Goal: Information Seeking & Learning: Check status

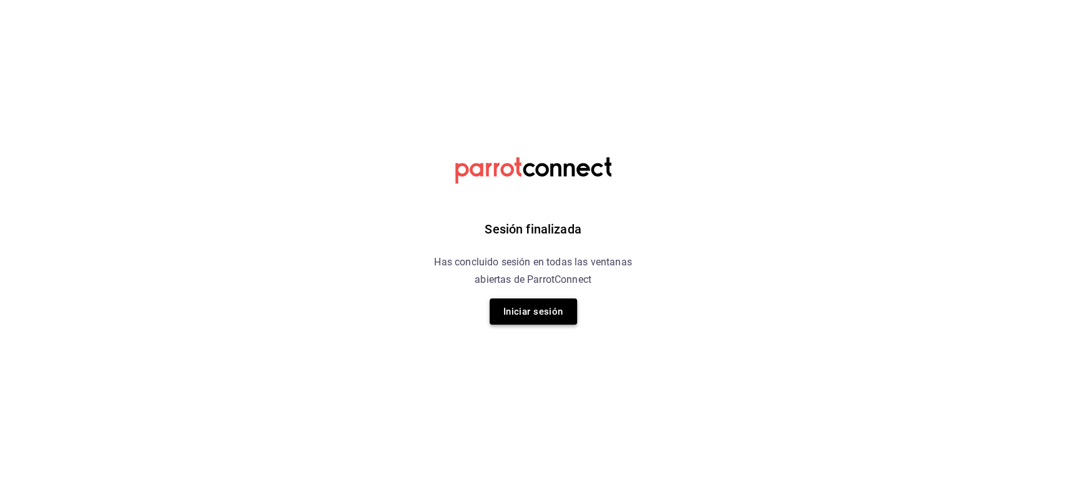
click at [563, 317] on button "Iniciar sesión" at bounding box center [533, 312] width 87 height 26
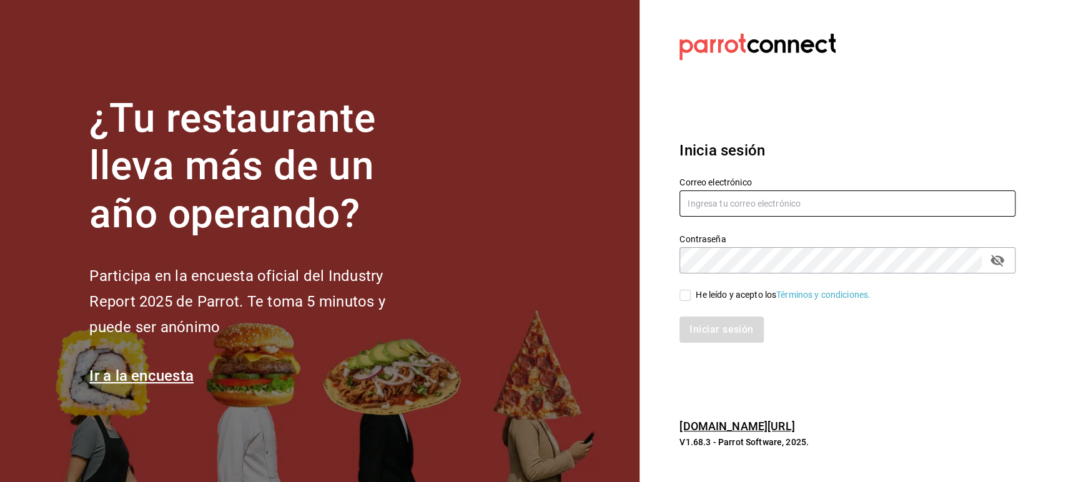
click at [834, 198] on input "text" at bounding box center [848, 204] width 336 height 26
type input "[DOMAIN_NAME][EMAIL_ADDRESS][DOMAIN_NAME]"
click at [681, 293] on input "He leído y acepto los Términos y condiciones." at bounding box center [685, 295] width 11 height 11
checkbox input "true"
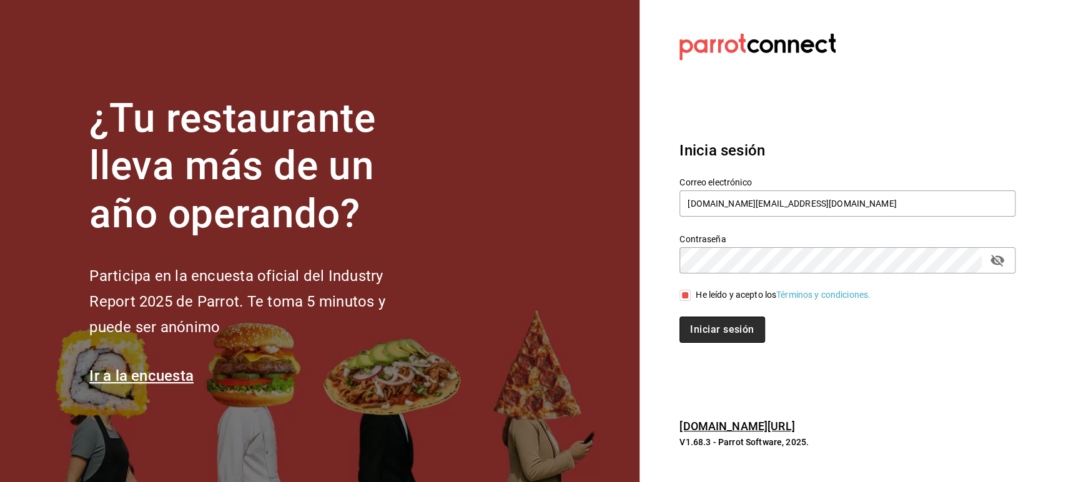
click at [700, 324] on button "Iniciar sesión" at bounding box center [722, 330] width 85 height 26
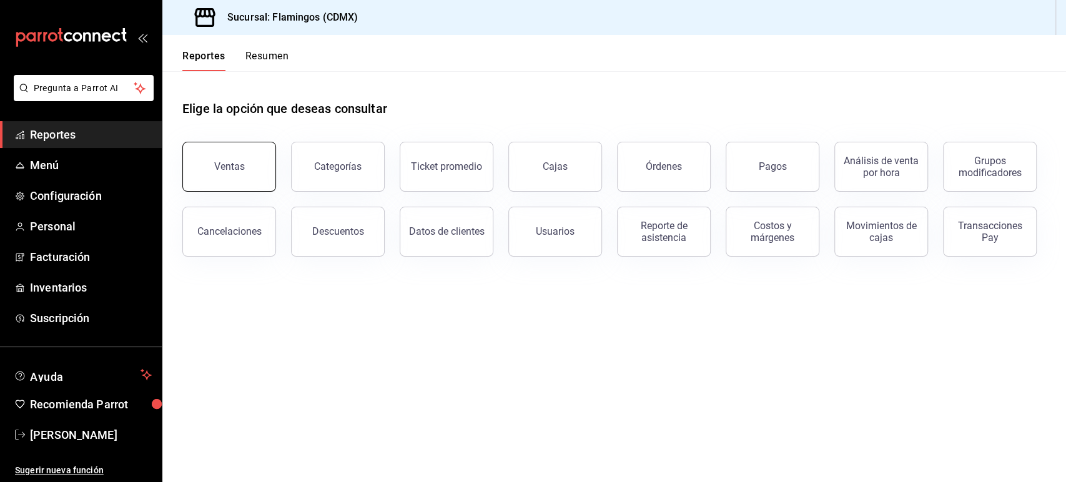
click at [250, 175] on button "Ventas" at bounding box center [229, 167] width 94 height 50
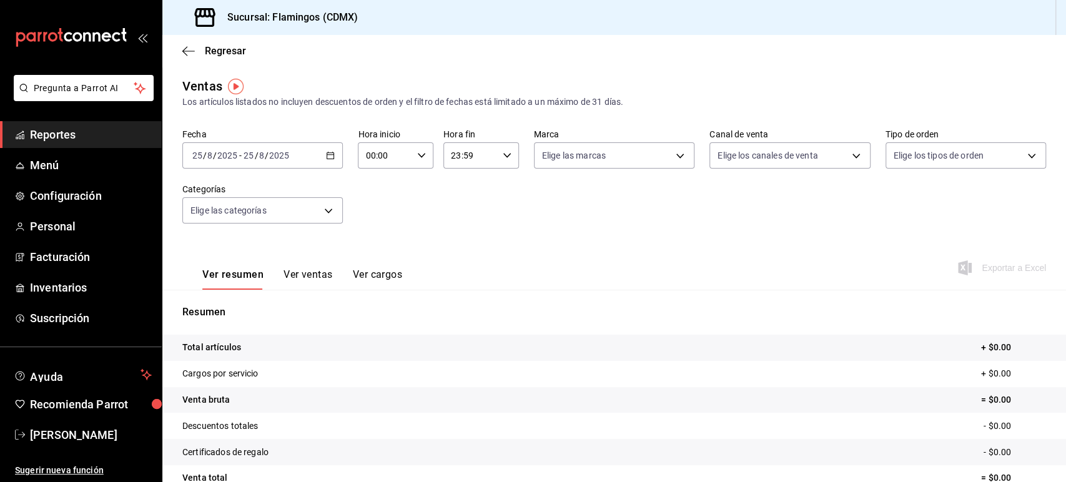
click at [299, 159] on div "2025-08-25 25 / 8 / 2025 - 2025-08-25 25 / 8 / 2025" at bounding box center [262, 155] width 161 height 26
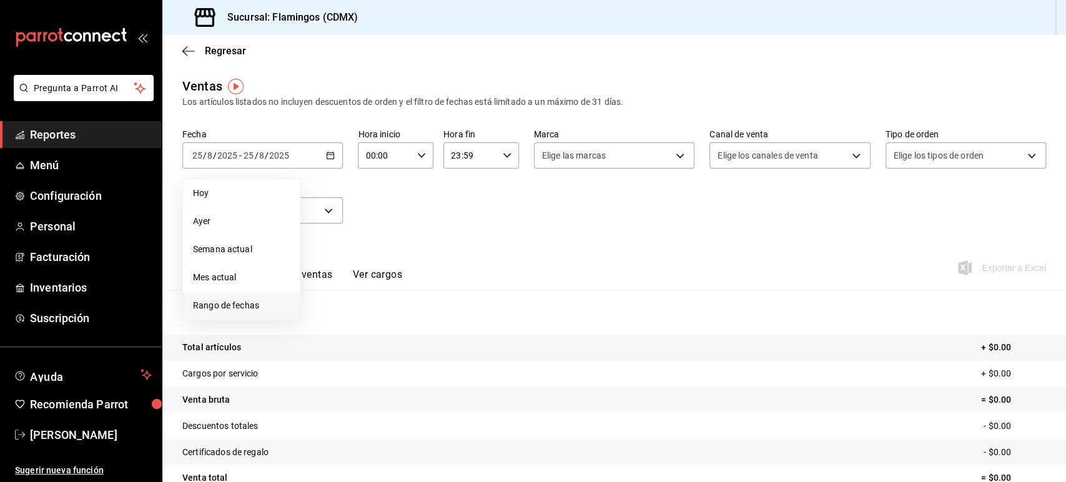
click at [247, 300] on span "Rango de fechas" at bounding box center [241, 305] width 97 height 13
click at [327, 312] on button "18" at bounding box center [326, 321] width 22 height 22
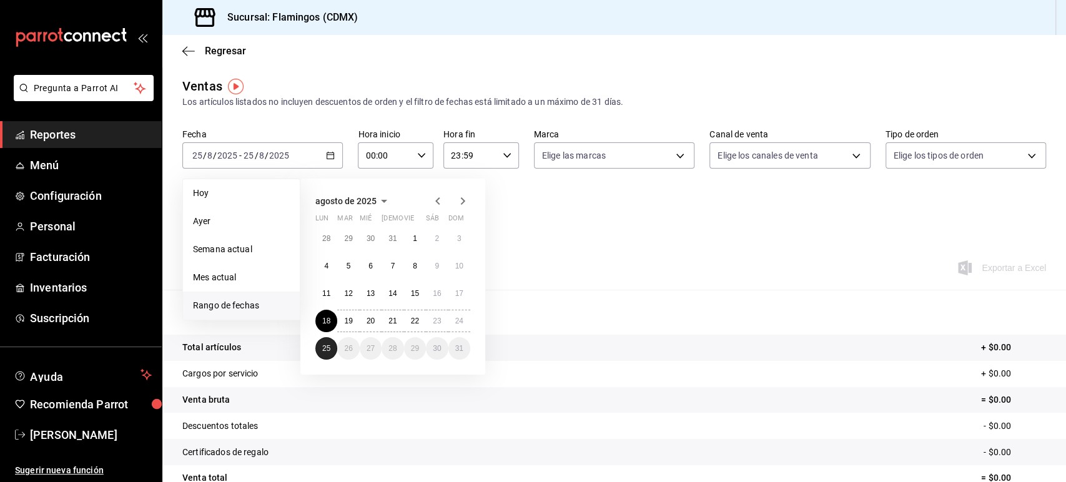
click at [317, 352] on button "25" at bounding box center [326, 348] width 22 height 22
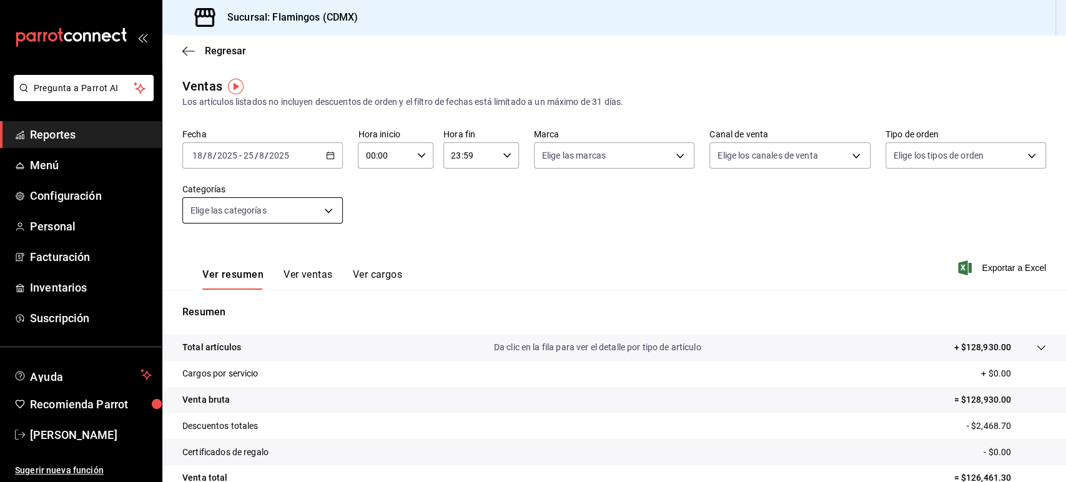
click at [300, 207] on body "Pregunta a Parrot AI Reportes Menú Configuración Personal Facturación Inventari…" at bounding box center [533, 241] width 1066 height 482
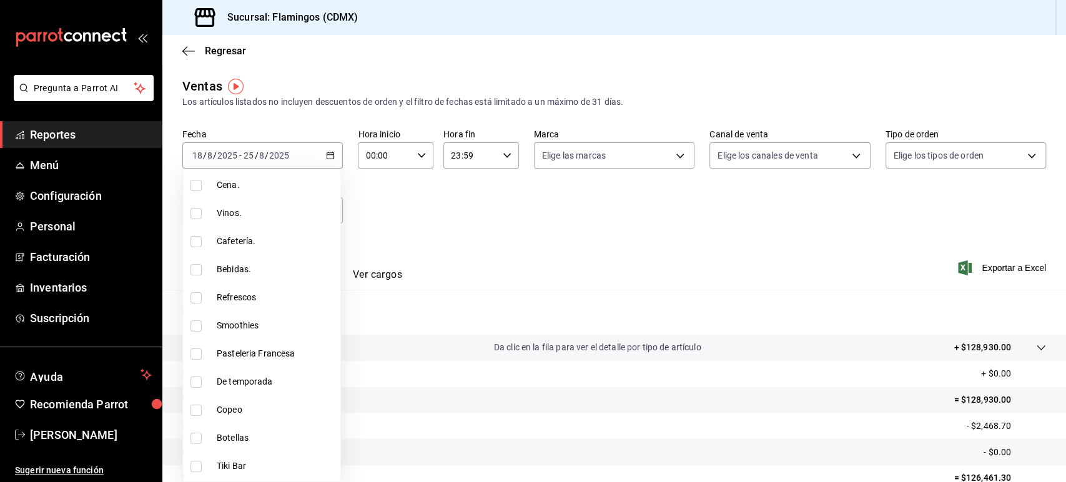
scroll to position [208, 0]
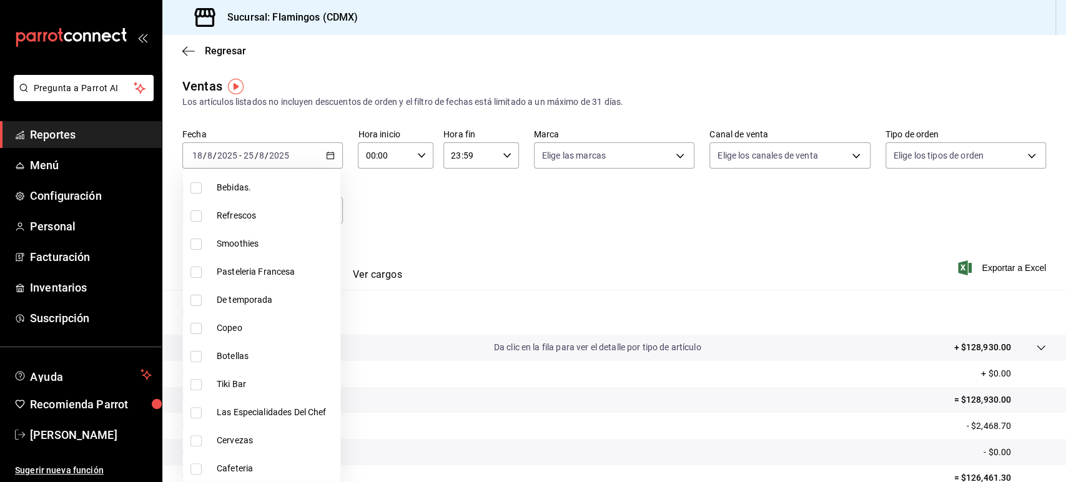
click at [227, 297] on span "De temporada" at bounding box center [276, 300] width 119 height 13
type input "7445dcf1-35a8-41d8-834e-fda09289f902"
checkbox input "true"
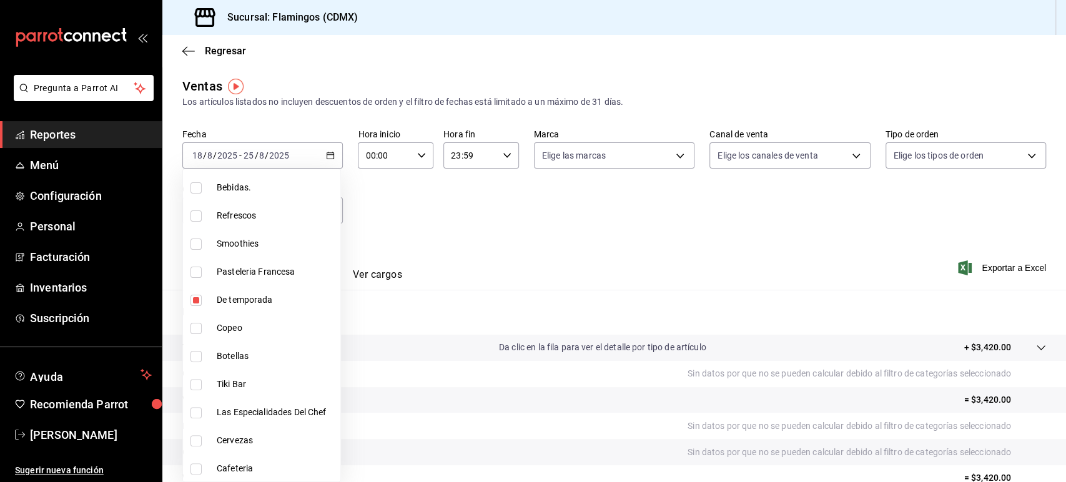
click at [430, 214] on div at bounding box center [533, 241] width 1066 height 482
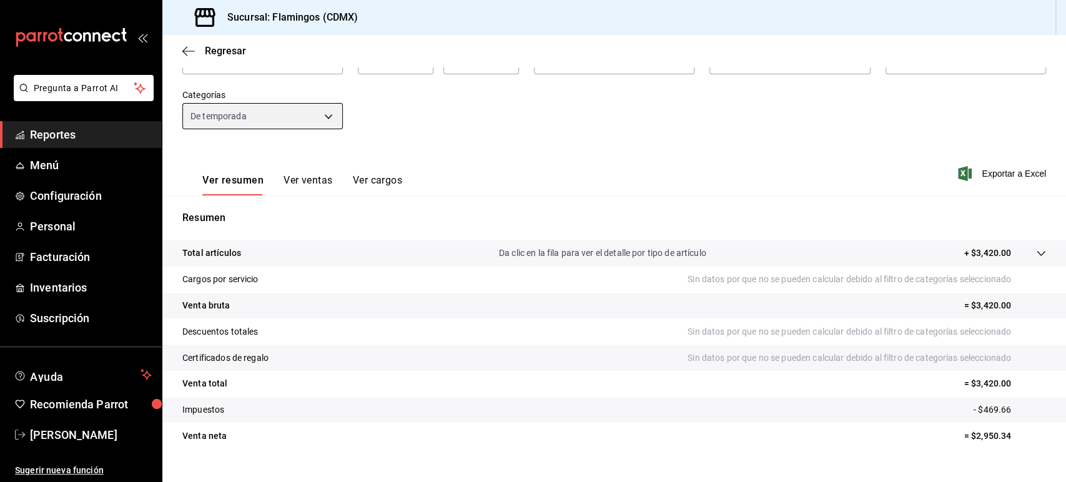
scroll to position [116, 0]
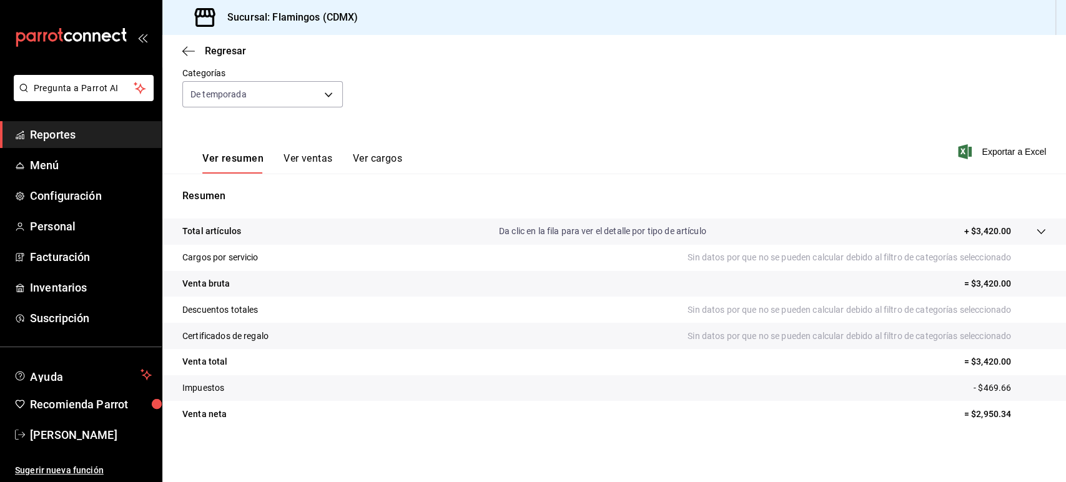
drag, startPoint x: 302, startPoint y: 164, endPoint x: 310, endPoint y: 186, distance: 23.3
click at [310, 186] on div "Ventas Los artículos listados no incluyen descuentos de orden y el filtro de fe…" at bounding box center [614, 212] width 904 height 502
click at [309, 155] on button "Ver ventas" at bounding box center [308, 162] width 49 height 21
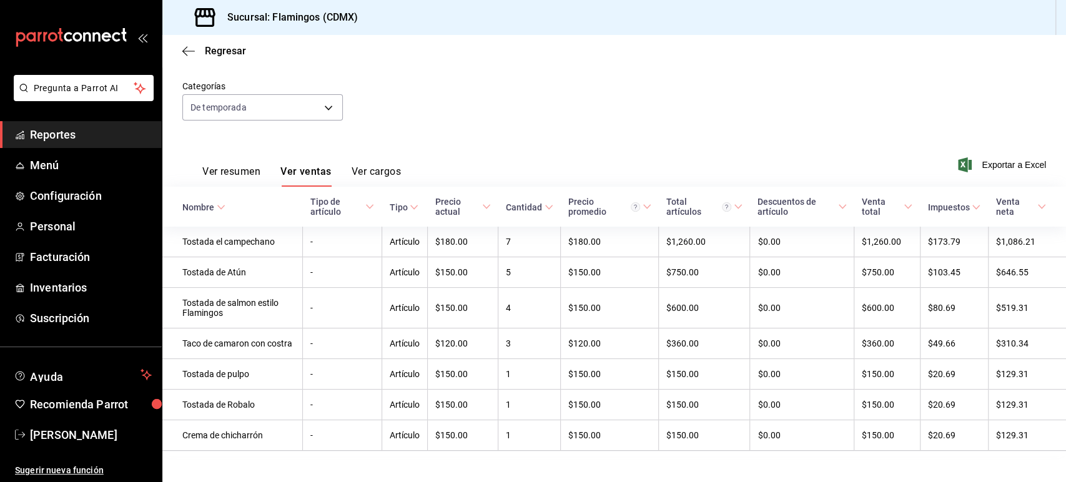
scroll to position [122, 0]
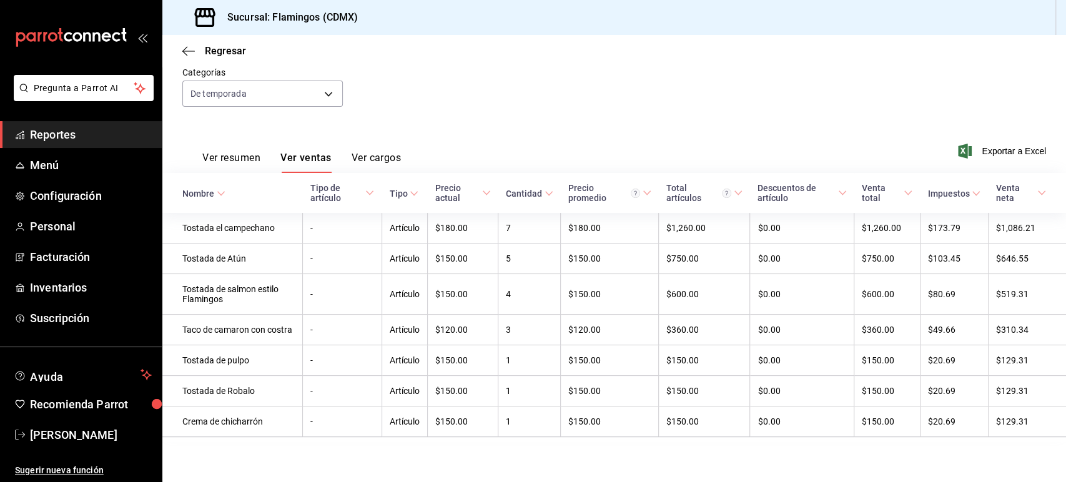
click at [822, 46] on div "Regresar" at bounding box center [614, 51] width 904 height 32
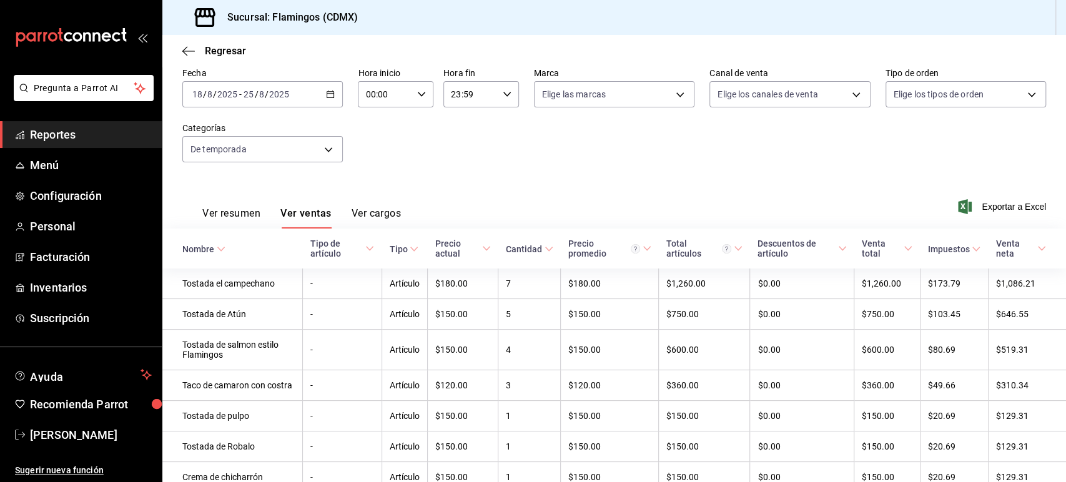
scroll to position [0, 0]
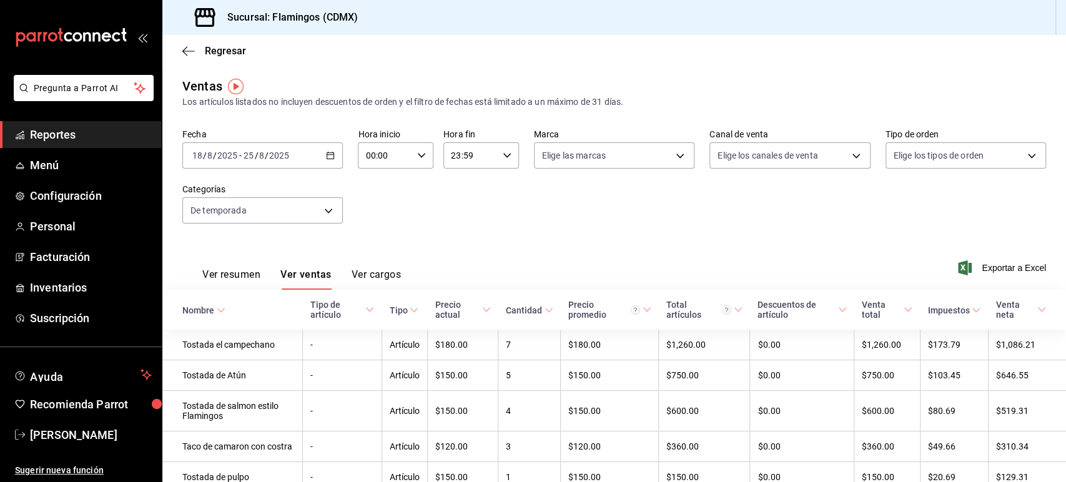
click at [244, 159] on input "25" at bounding box center [248, 156] width 11 height 10
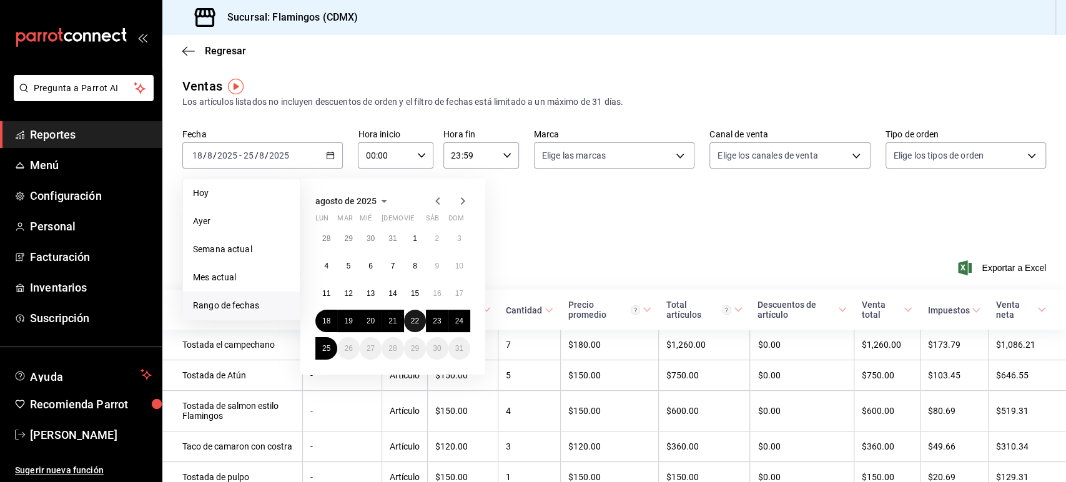
click at [413, 324] on abbr "22" at bounding box center [415, 321] width 8 height 9
click at [451, 326] on button "24" at bounding box center [459, 321] width 22 height 22
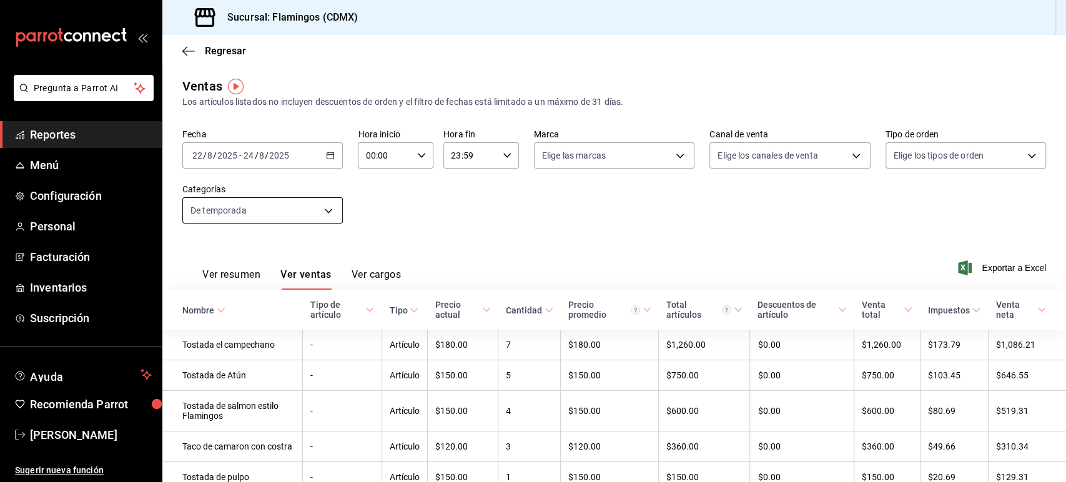
click at [284, 217] on body "Pregunta a Parrot AI Reportes Menú Configuración Personal Facturación Inventari…" at bounding box center [533, 241] width 1066 height 482
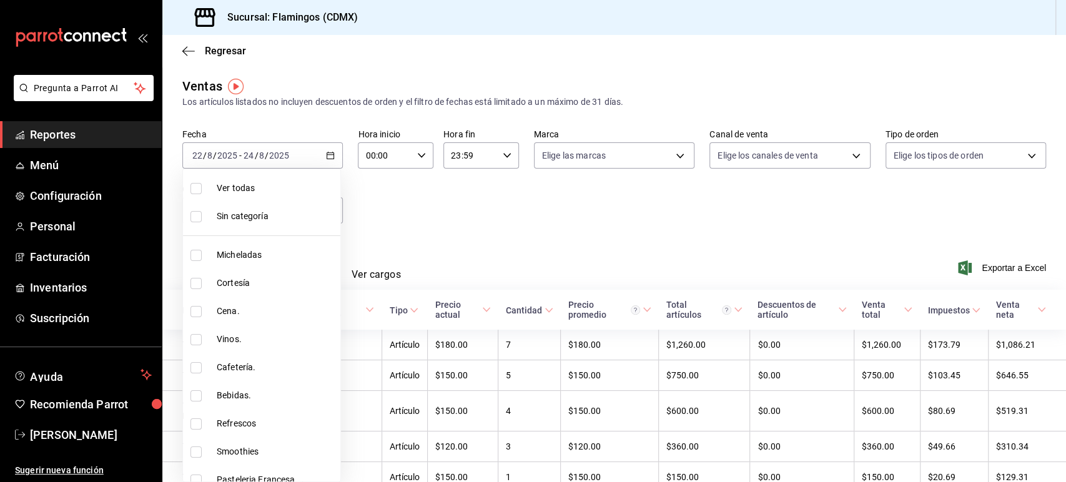
click at [251, 182] on span "Ver todas" at bounding box center [276, 188] width 119 height 13
type input "cb965f30-081d-4eb3-977e-f8136708cae6,f30b2214-7966-480d-ac42-18331252359b,0e144…"
checkbox input "true"
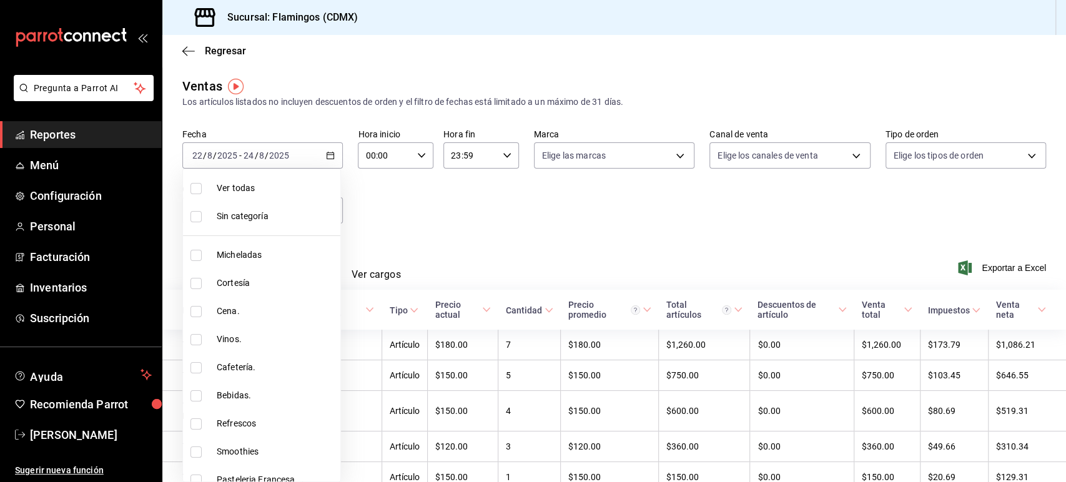
checkbox input "true"
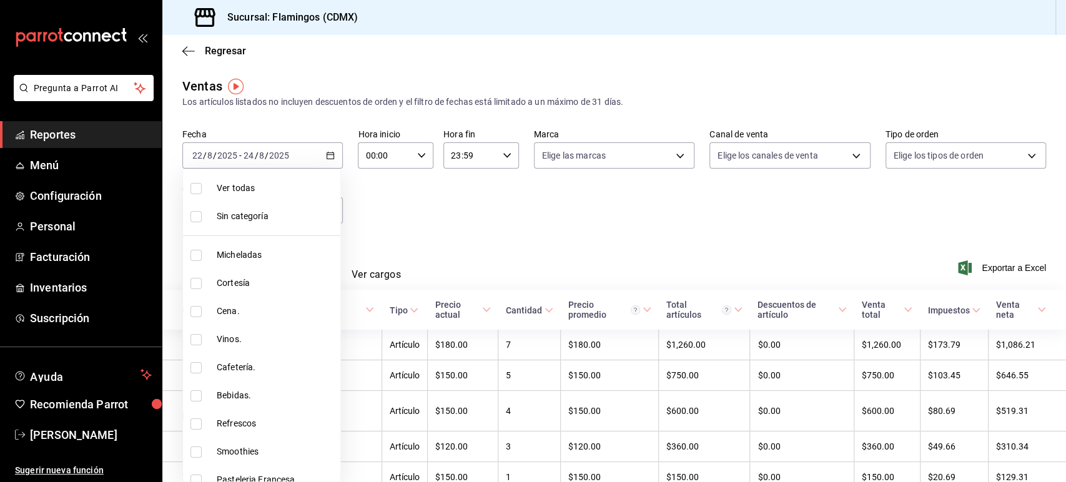
checkbox input "true"
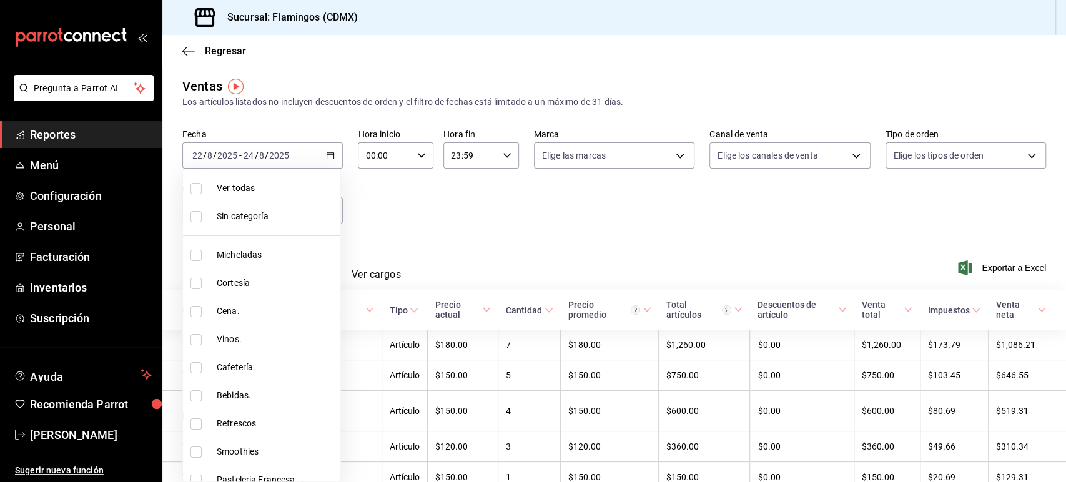
checkbox input "true"
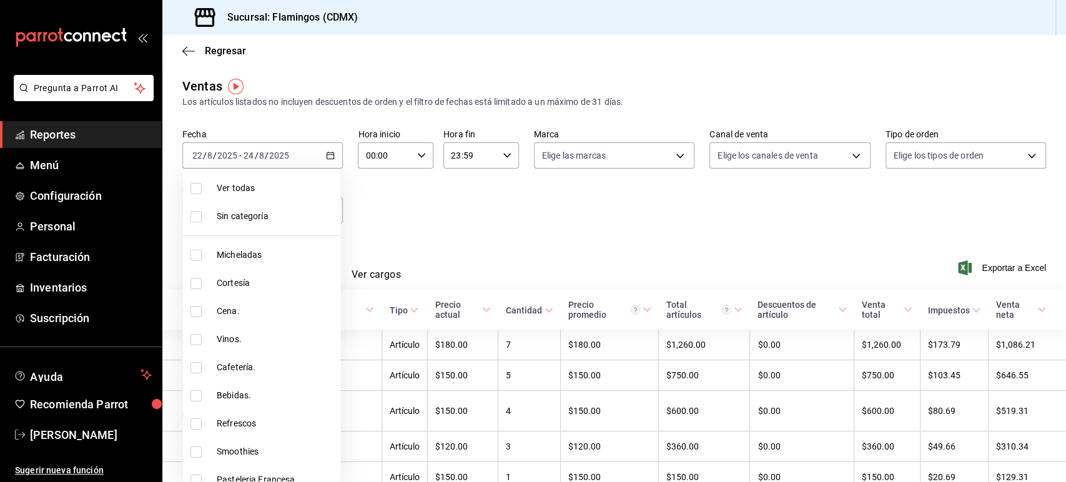
checkbox input "true"
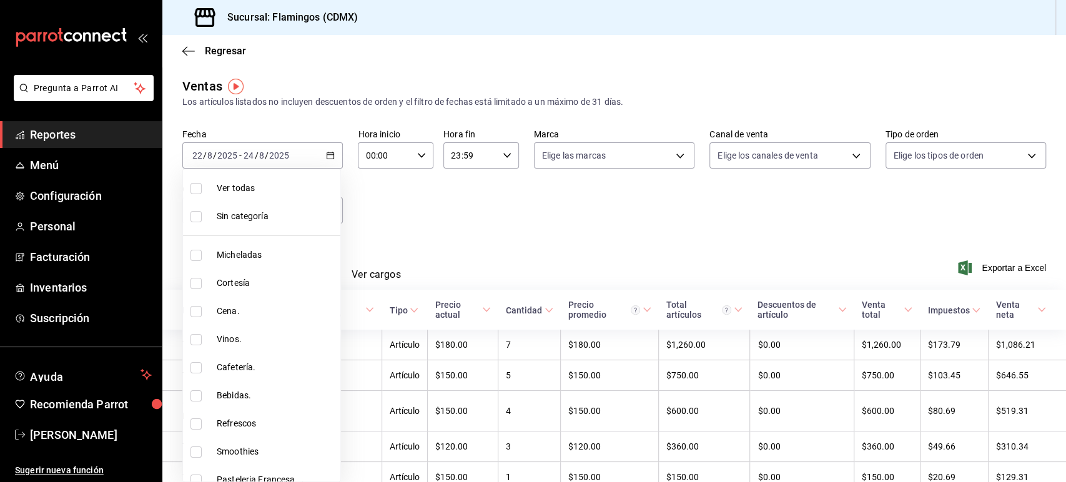
checkbox input "true"
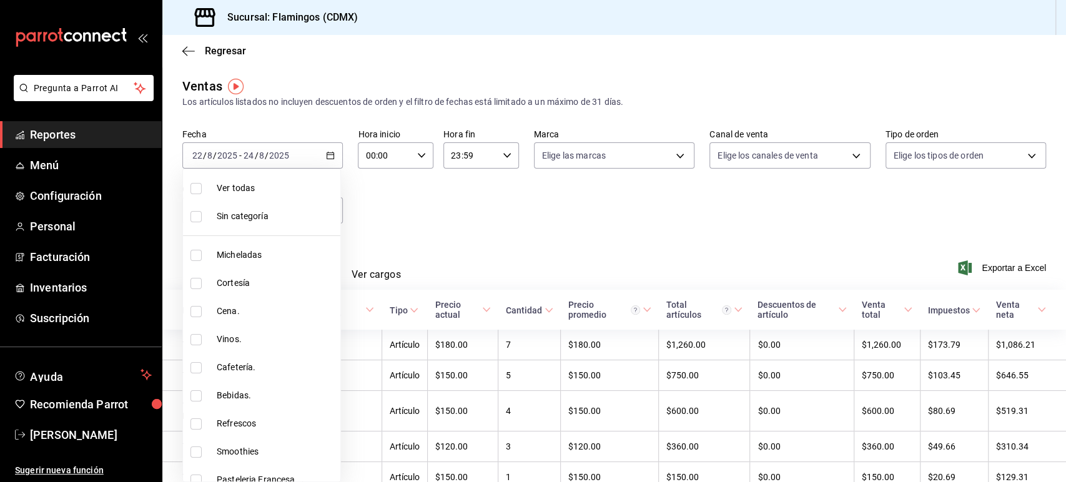
checkbox input "true"
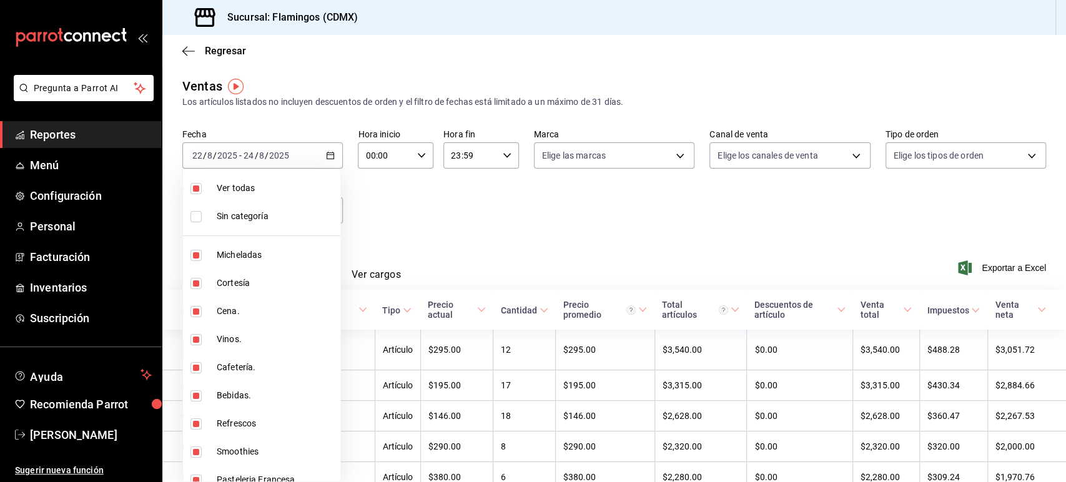
click at [463, 231] on div at bounding box center [533, 241] width 1066 height 482
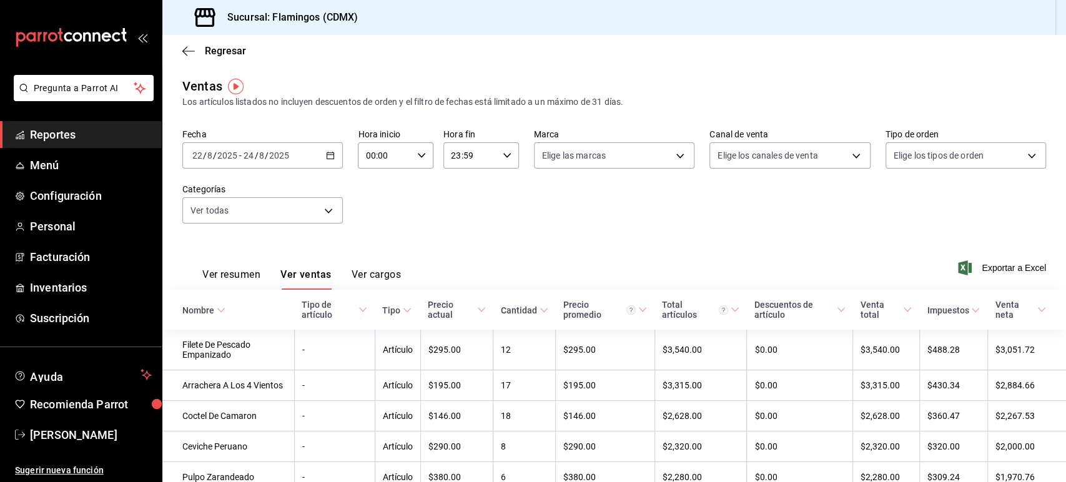
click at [250, 274] on button "Ver resumen" at bounding box center [231, 279] width 58 height 21
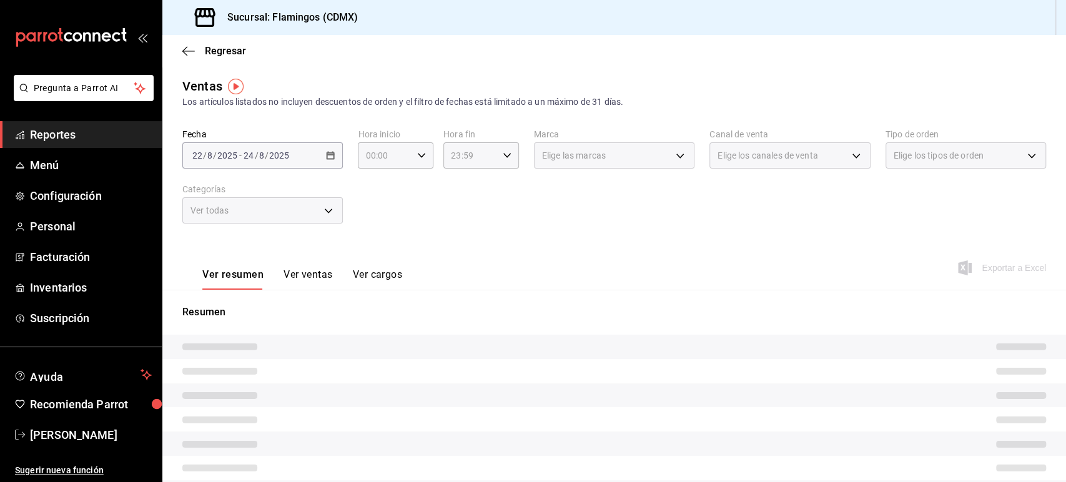
click at [197, 58] on div "Regresar" at bounding box center [614, 51] width 904 height 32
drag, startPoint x: 198, startPoint y: 59, endPoint x: 193, endPoint y: 54, distance: 7.5
click at [197, 59] on div "Regresar" at bounding box center [614, 51] width 904 height 32
click at [190, 49] on icon "button" at bounding box center [188, 51] width 12 height 11
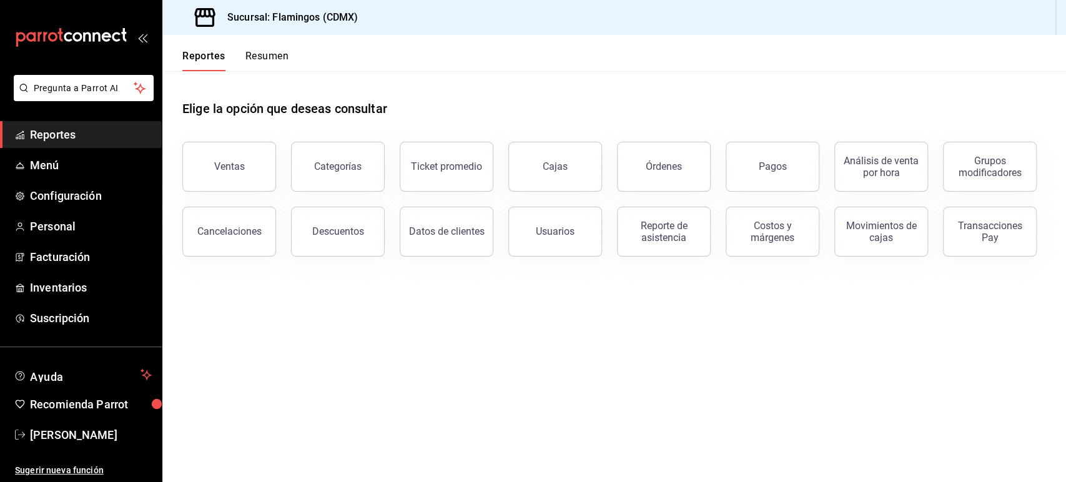
click at [783, 181] on button "Pagos" at bounding box center [773, 167] width 94 height 50
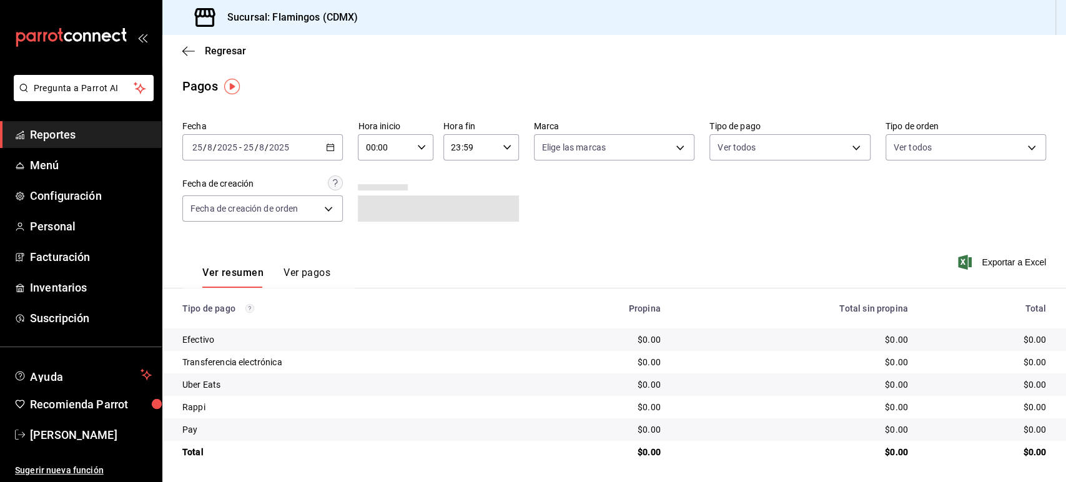
click at [302, 142] on div "2025-08-25 25 / 8 / 2025 - 2025-08-25 25 / 8 / 2025" at bounding box center [262, 147] width 161 height 26
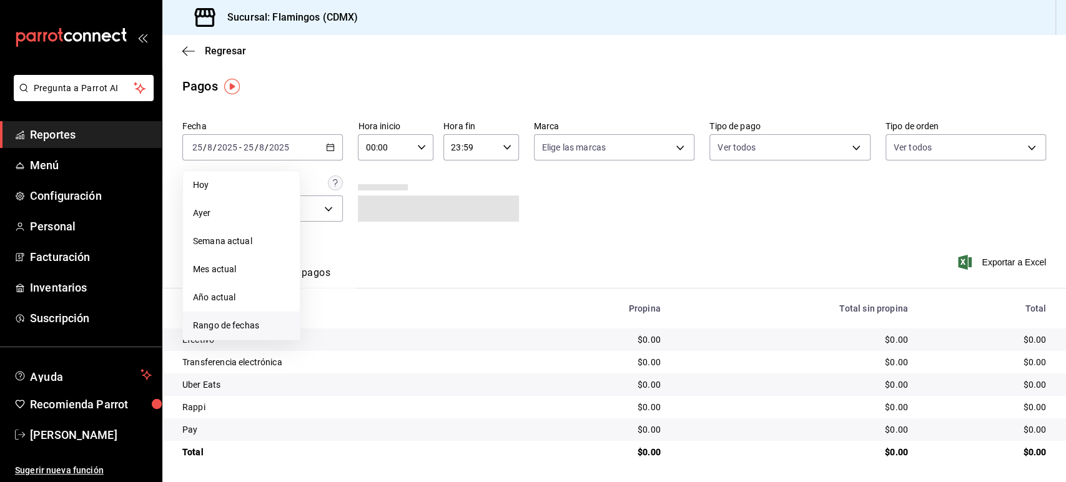
click at [237, 331] on span "Rango de fechas" at bounding box center [241, 325] width 97 height 13
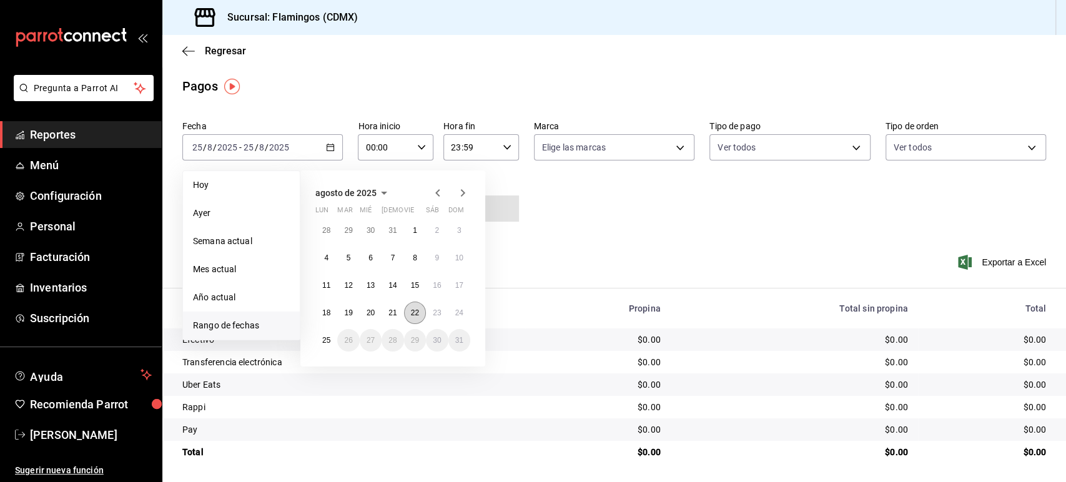
click at [417, 313] on abbr "22" at bounding box center [415, 313] width 8 height 9
click at [407, 319] on button "22" at bounding box center [415, 313] width 22 height 22
click at [463, 317] on abbr "24" at bounding box center [459, 313] width 8 height 9
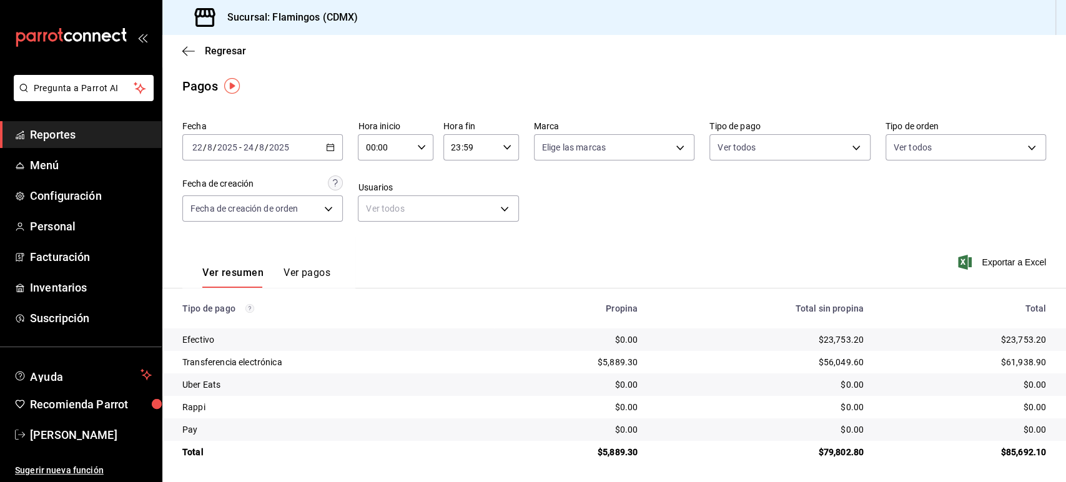
scroll to position [1, 0]
click at [321, 145] on div "2025-08-22 22 / 8 / 2025 - 2025-08-24 24 / 8 / 2025" at bounding box center [262, 146] width 161 height 26
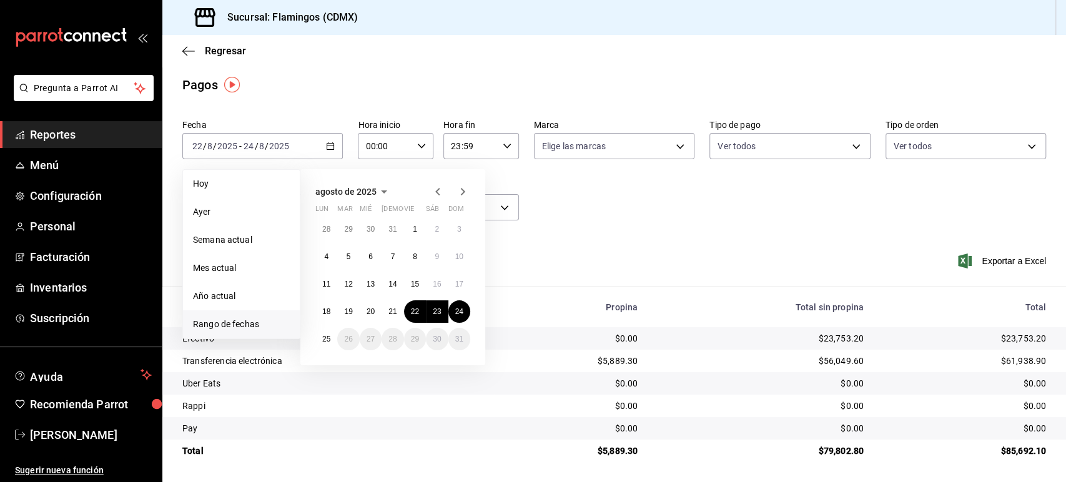
click at [539, 252] on div "Ver resumen Ver pagos Exportar a Excel" at bounding box center [614, 268] width 904 height 66
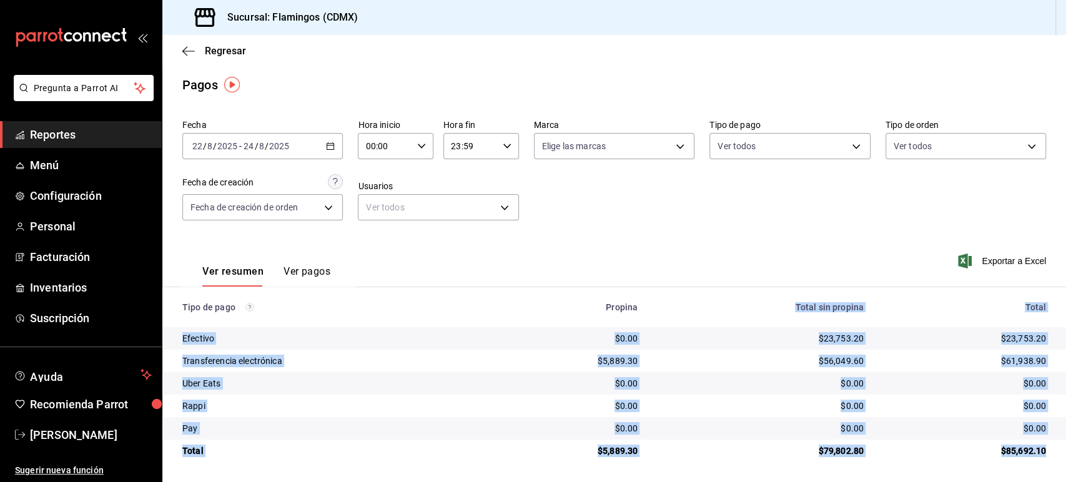
drag, startPoint x: 1034, startPoint y: 455, endPoint x: 676, endPoint y: 315, distance: 384.0
click at [676, 315] on table "Tipo de pago Propina Total sin propina Total Efectivo $0.00 $23,753.20 $23,753.…" at bounding box center [614, 374] width 904 height 175
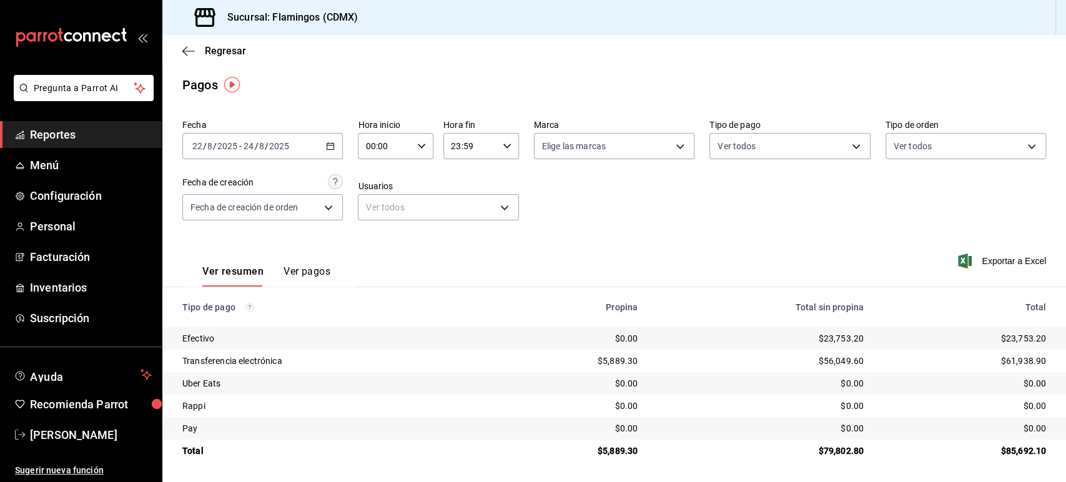
click at [720, 248] on div "Ver resumen Ver pagos Exportar a Excel" at bounding box center [614, 268] width 904 height 66
